Goal: Task Accomplishment & Management: Use online tool/utility

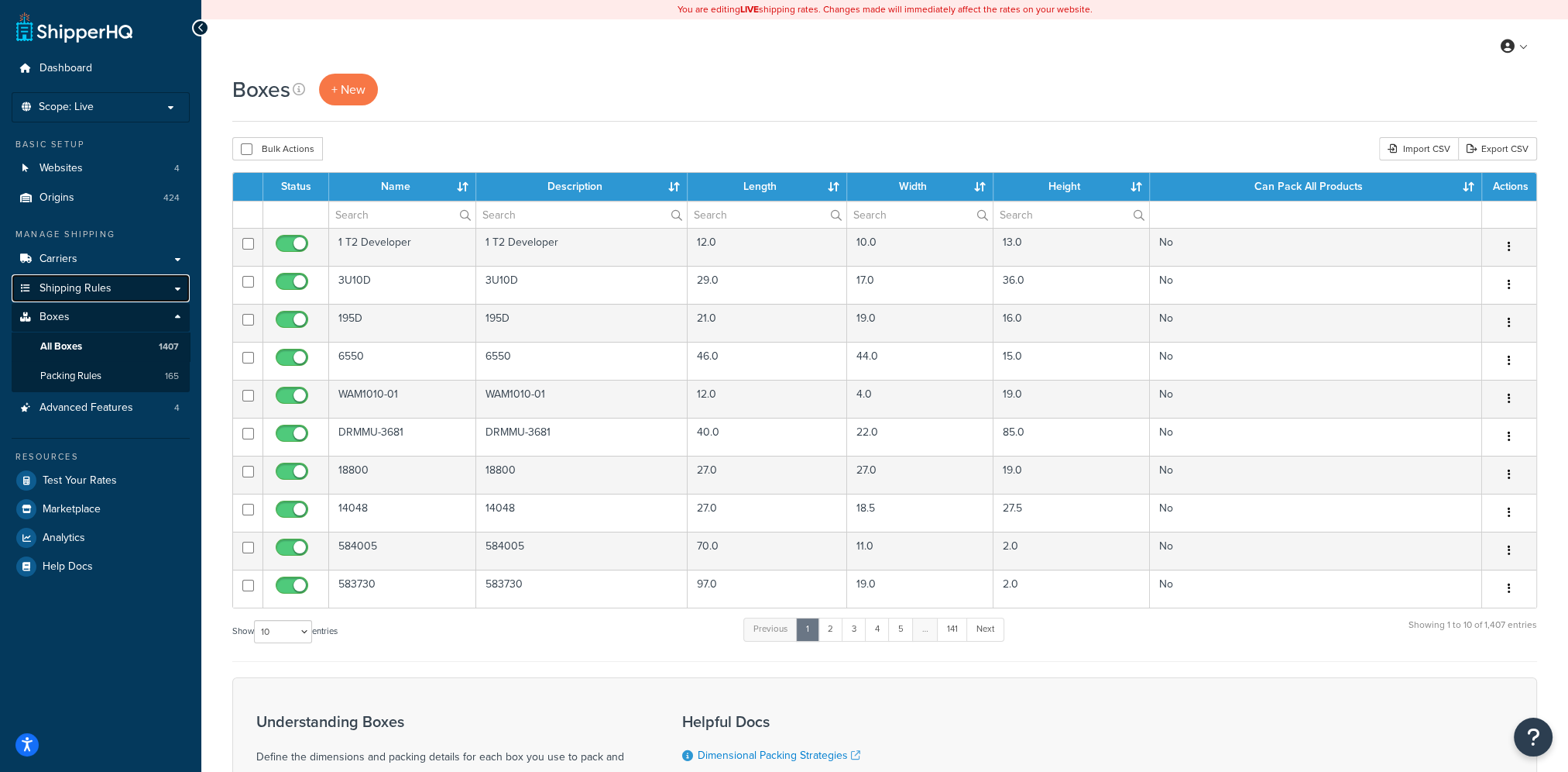
click at [74, 283] on span "Shipping Rules" at bounding box center [75, 289] width 72 height 14
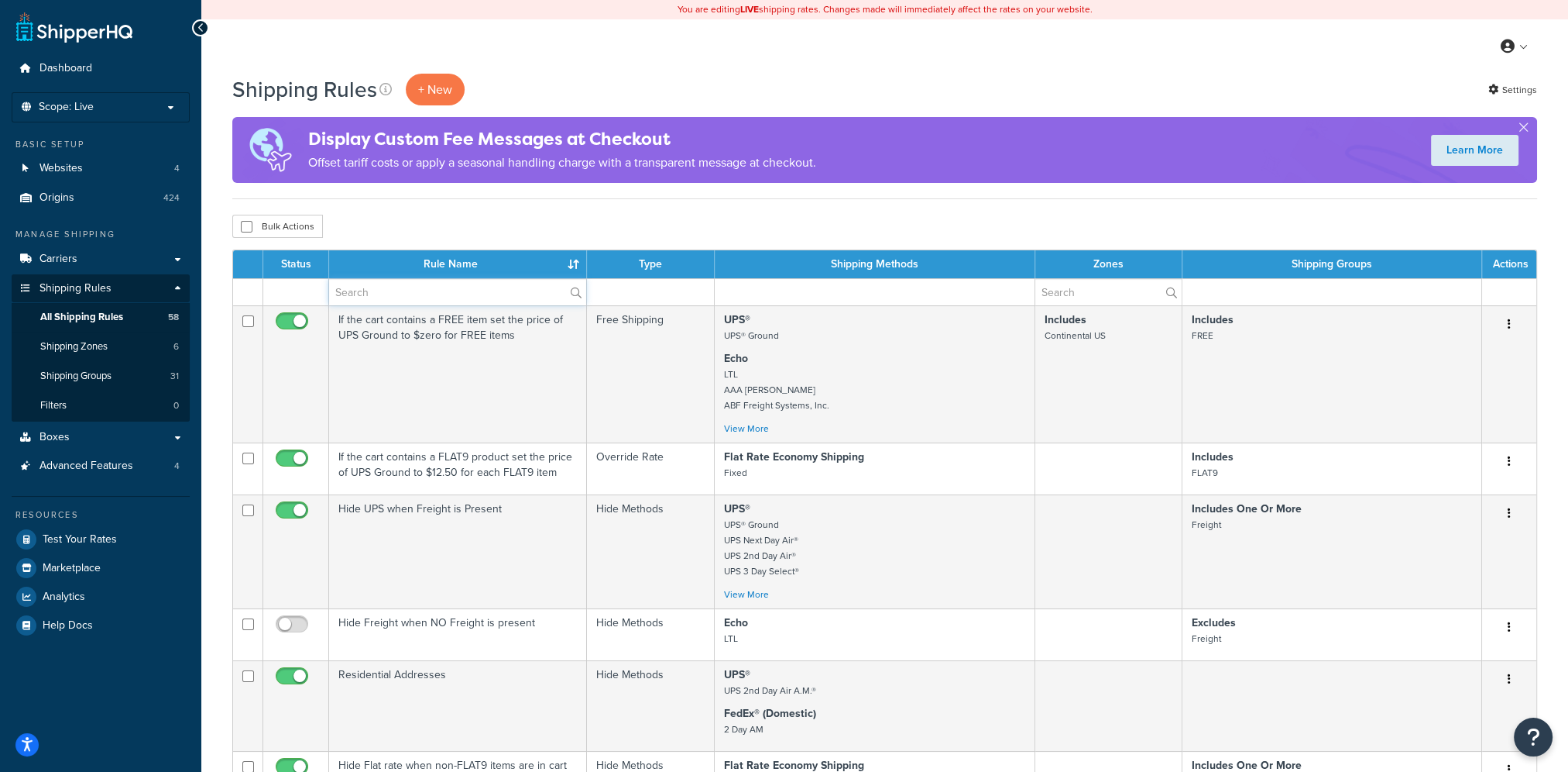
click at [415, 293] on input "text" at bounding box center [458, 291] width 257 height 26
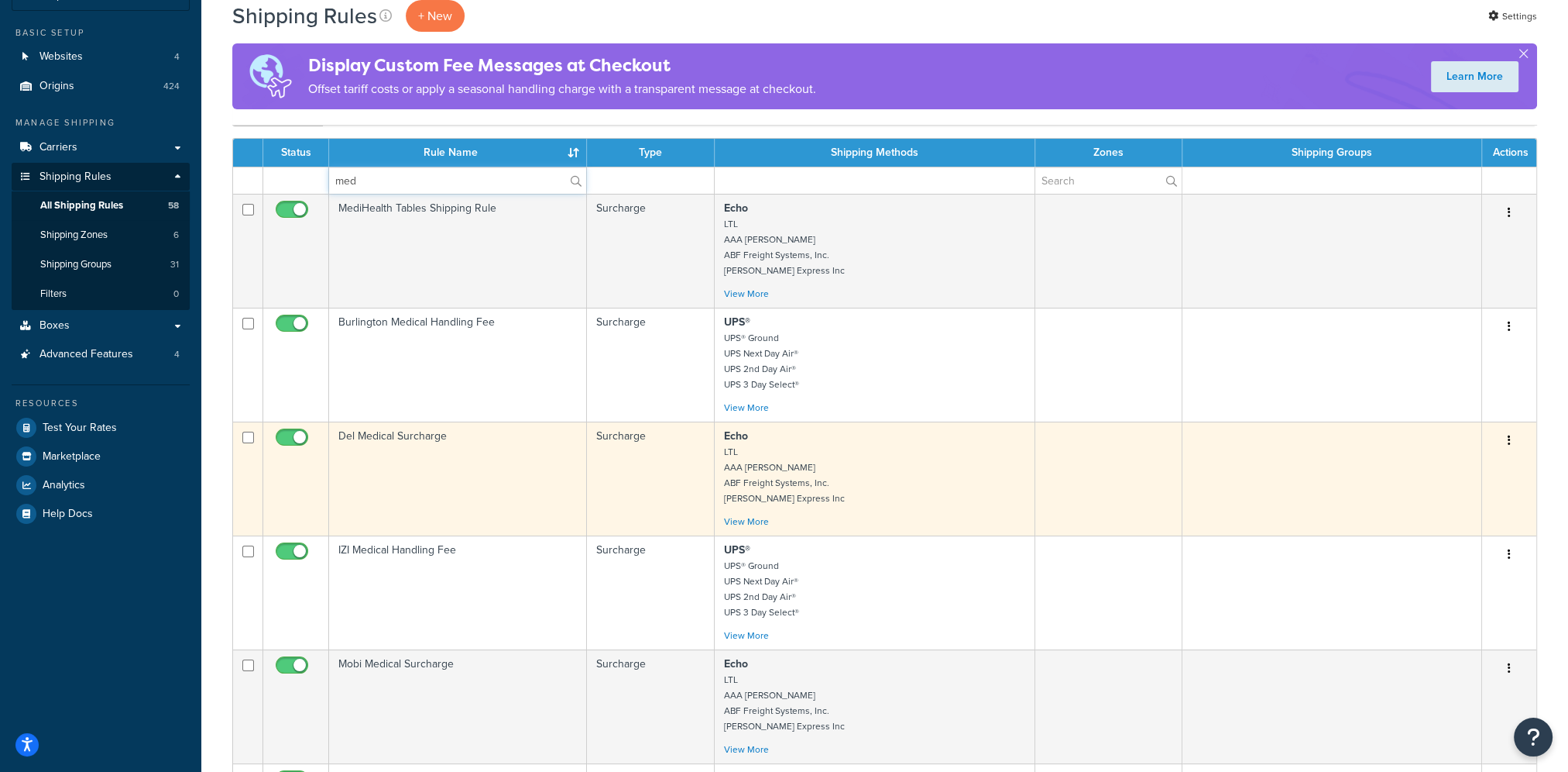
scroll to position [78, 0]
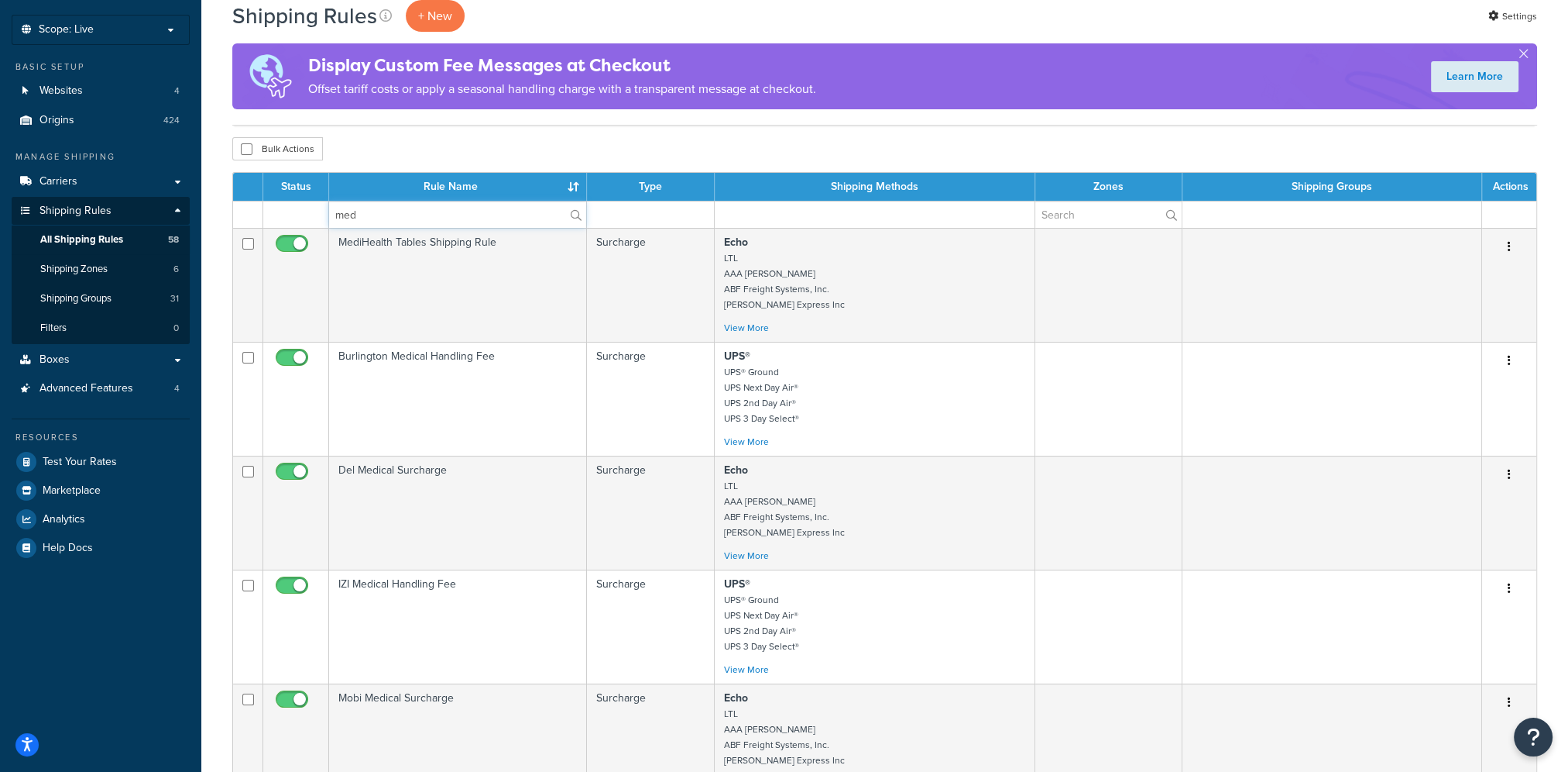
click at [369, 213] on input "med" at bounding box center [458, 214] width 257 height 26
type input "m"
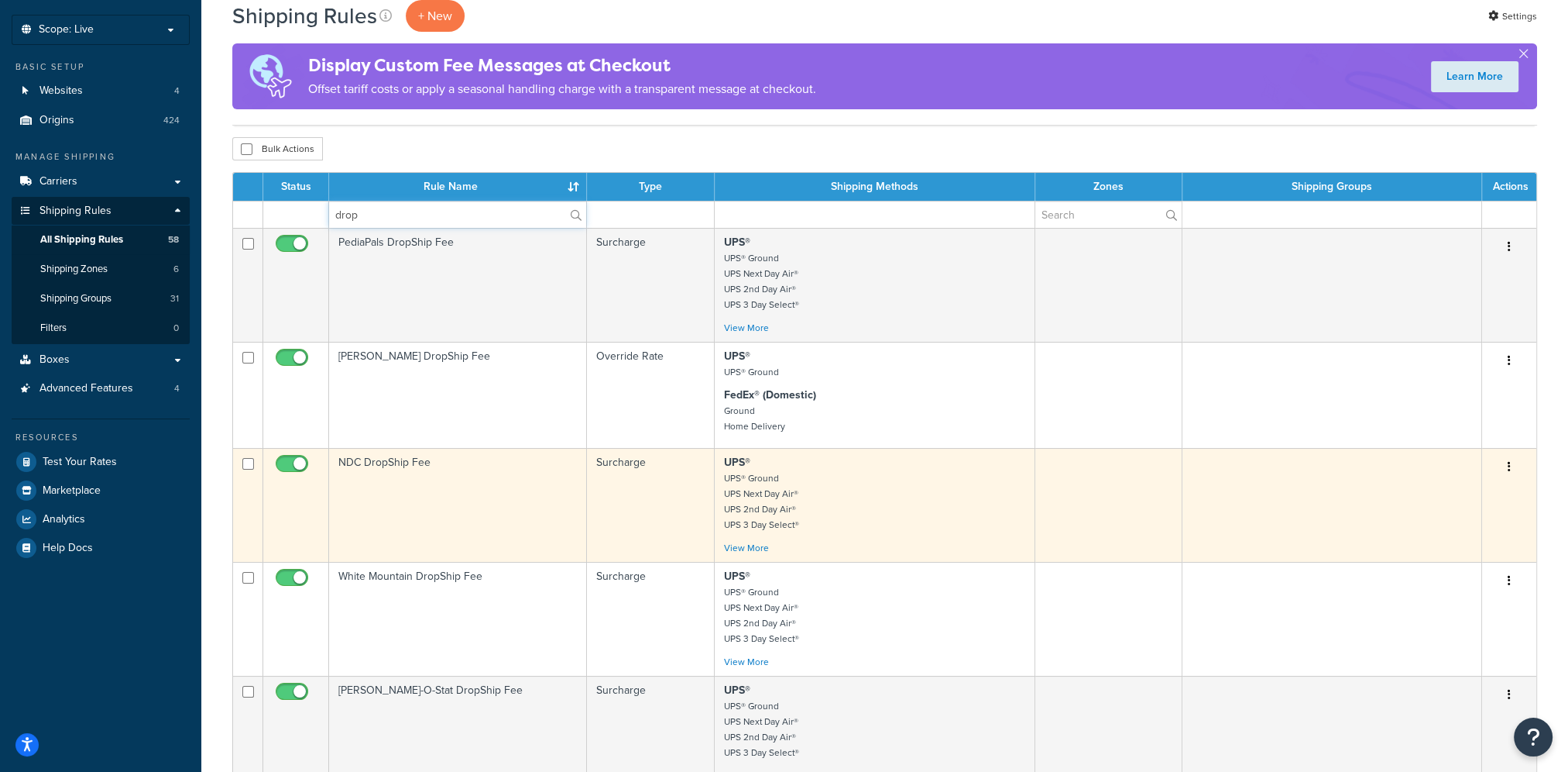
type input "drop"
click at [443, 516] on td "NDC DropShip Fee" at bounding box center [458, 505] width 258 height 114
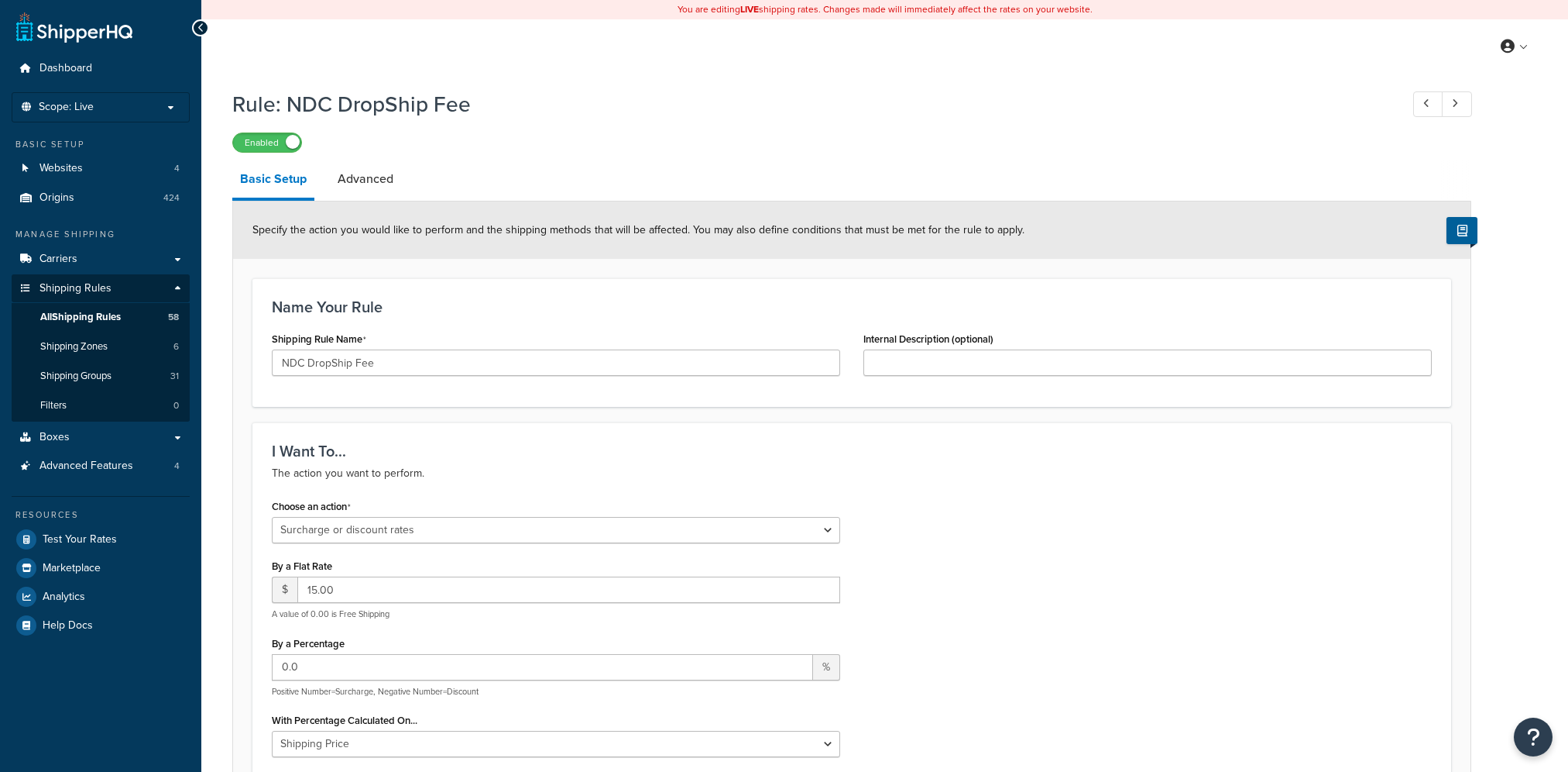
select select "SURCHARGE"
select select "LOCATION"
click at [366, 176] on link "Advanced" at bounding box center [366, 179] width 71 height 37
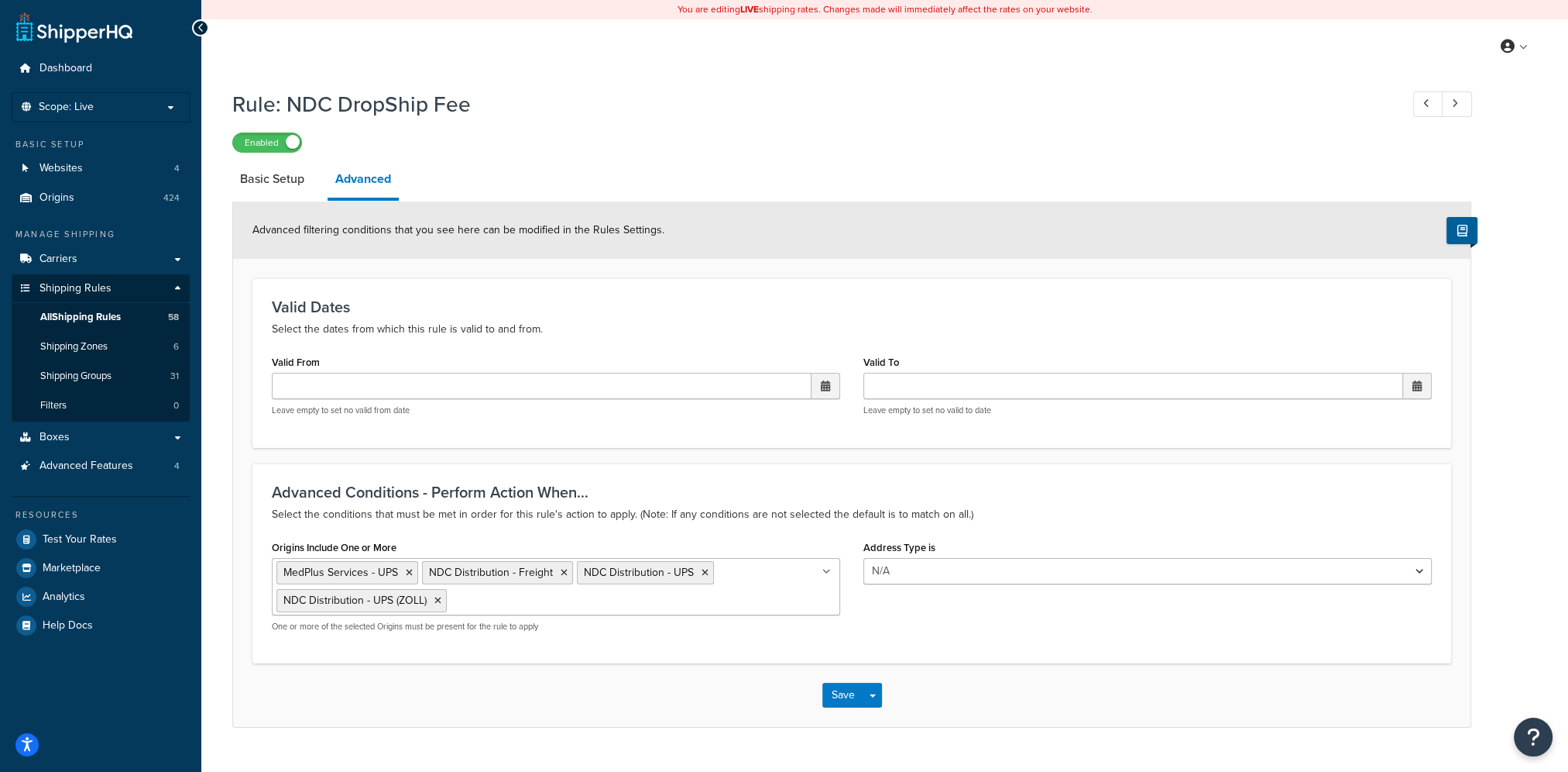
select select "SURCHARGE"
select select "LOCATION"
